Goal: Task Accomplishment & Management: Use online tool/utility

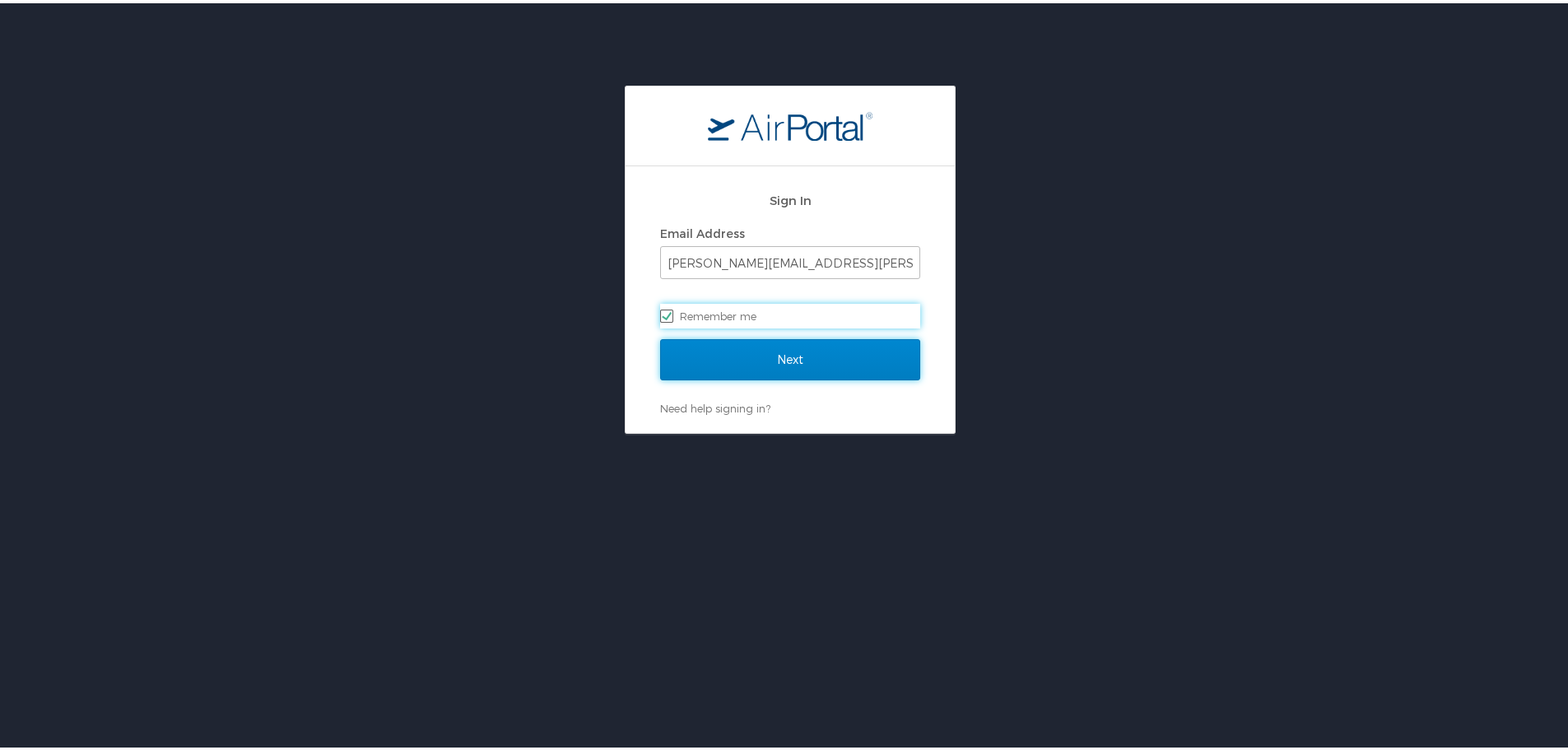
click at [818, 355] on input "Next" at bounding box center [790, 357] width 260 height 41
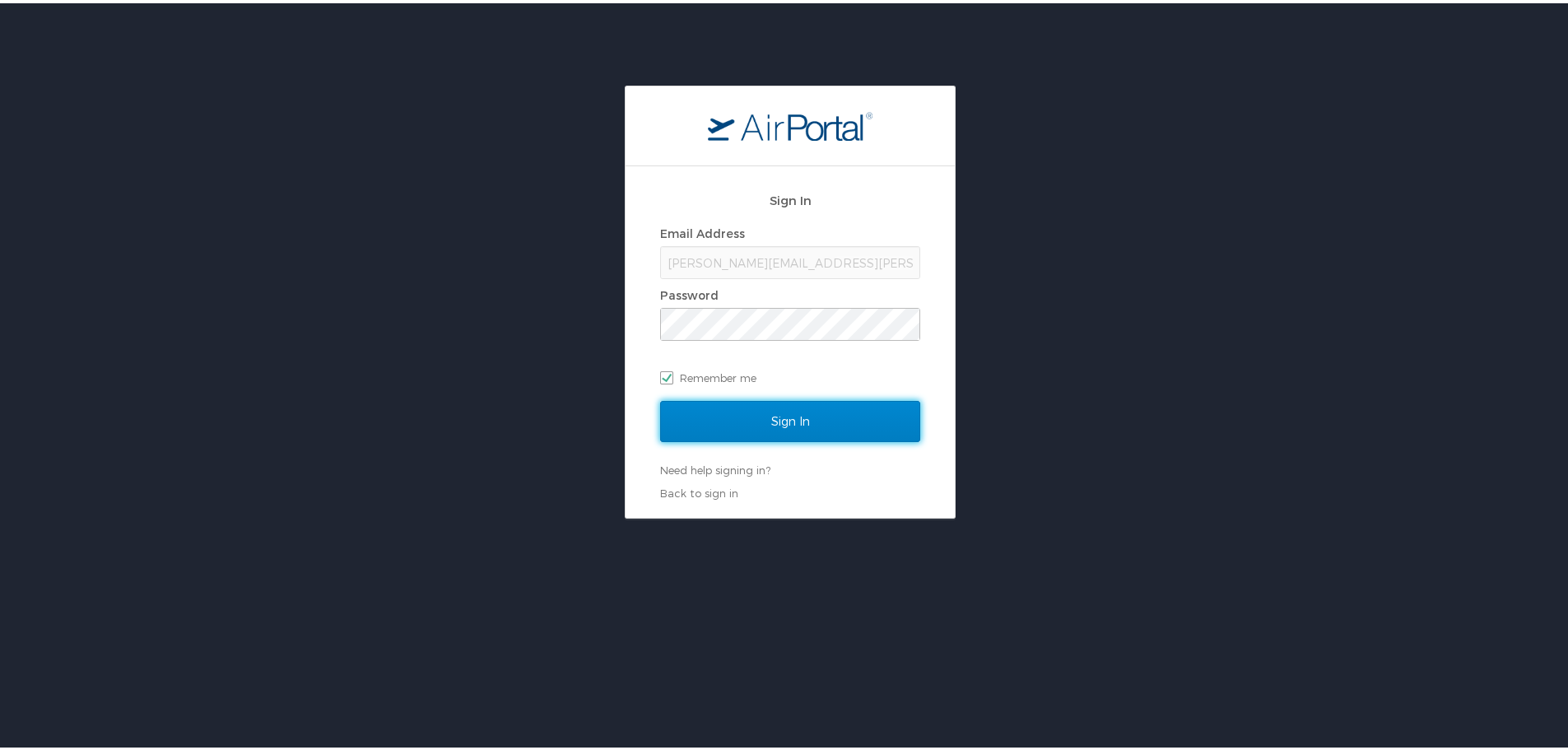
click at [745, 415] on input "Sign In" at bounding box center [790, 418] width 260 height 41
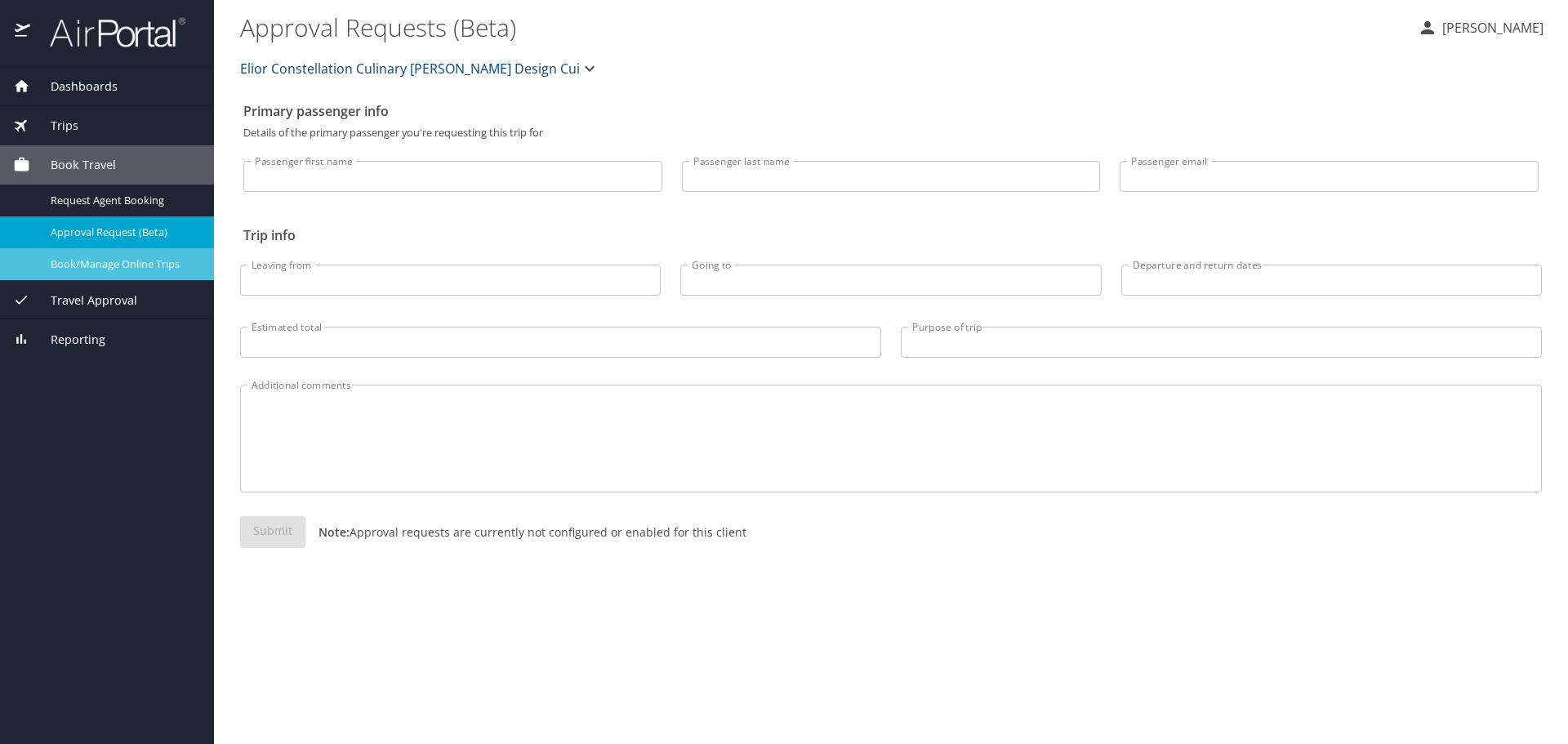
click at [159, 265] on span "Book/Manage Online Trips" at bounding box center [122, 264] width 143 height 15
click at [142, 261] on span "Book/Manage Online Trips" at bounding box center [122, 264] width 143 height 15
